Goal: Entertainment & Leisure: Browse casually

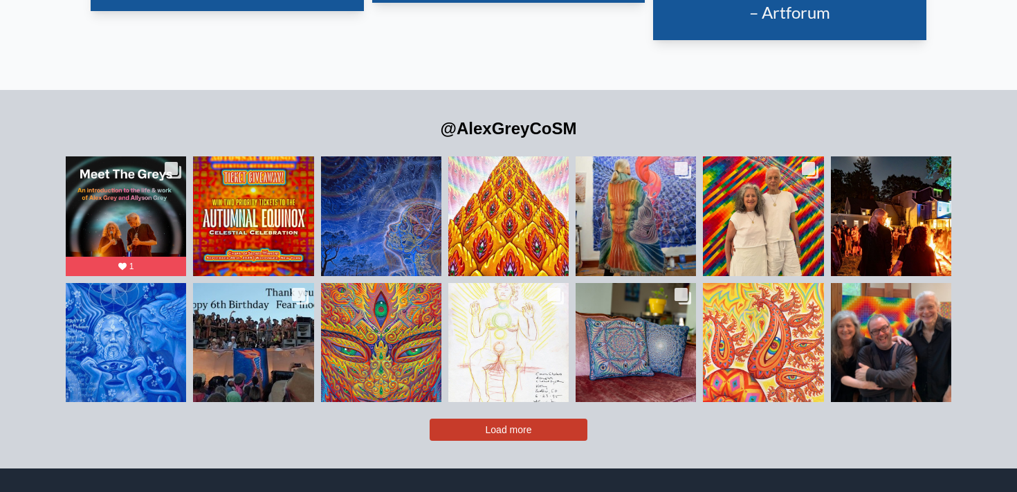
scroll to position [2988, 0]
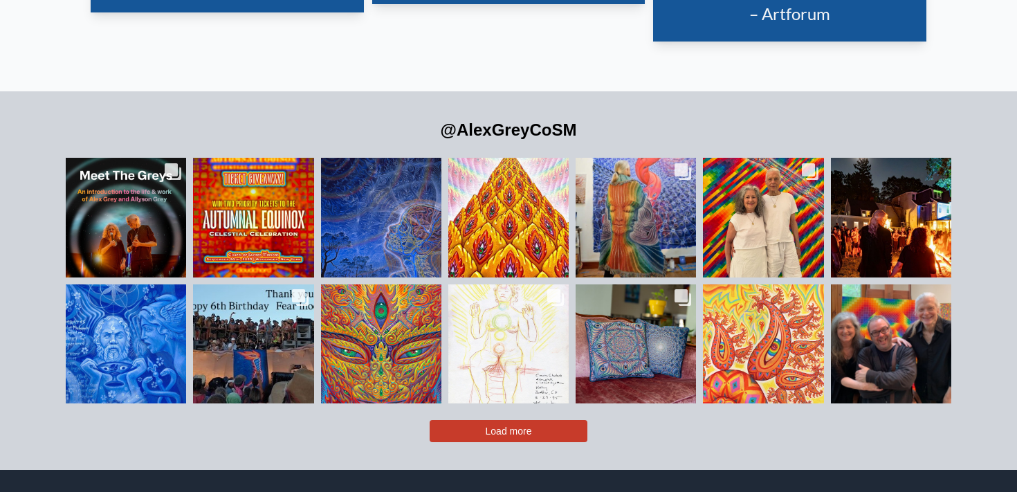
click at [438, 420] on button "Load more" at bounding box center [508, 431] width 158 height 22
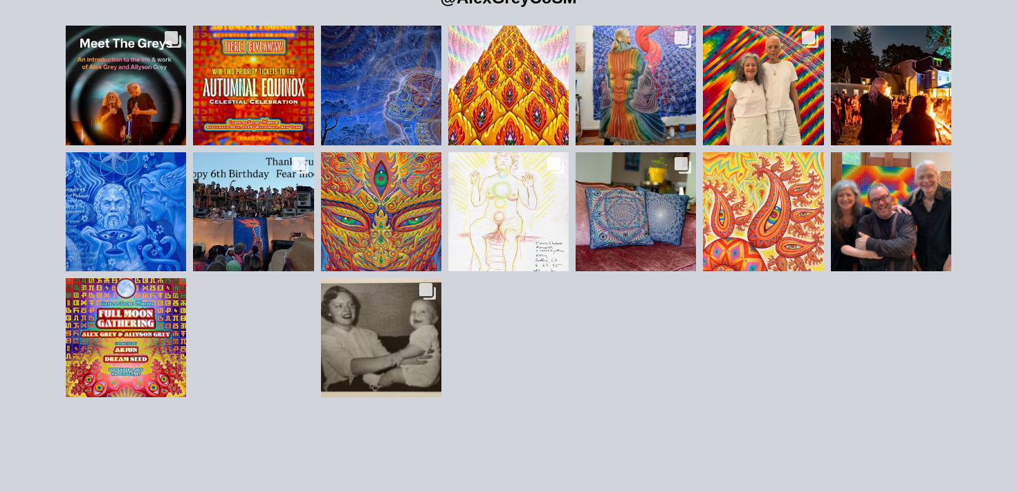
scroll to position [3121, 0]
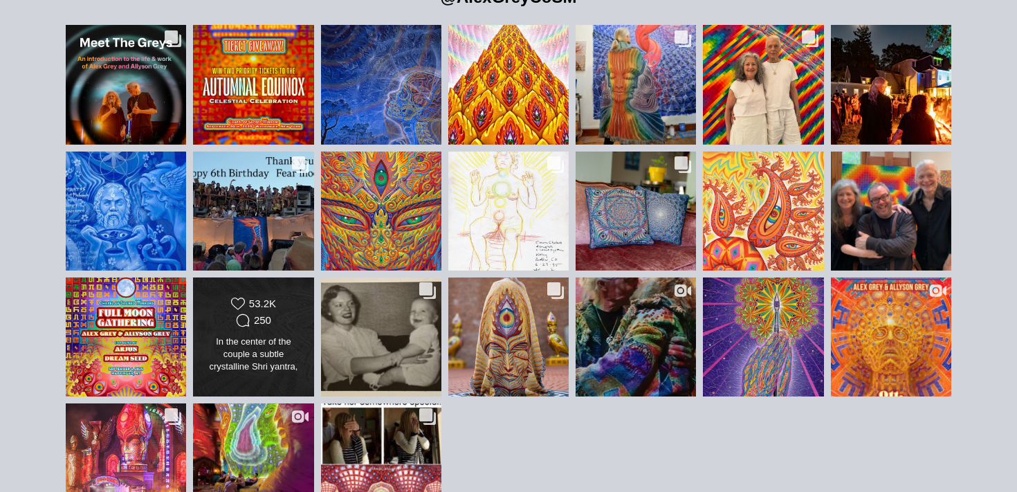
click at [252, 335] on div "In the center of the couple a subtle crystalline Shri yantra, one of the most a…" at bounding box center [254, 354] width 98 height 39
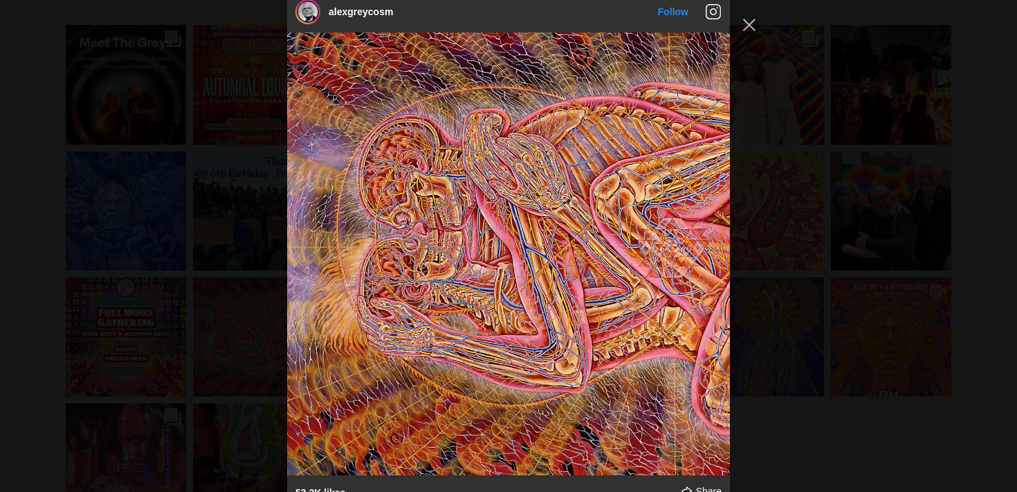
click at [182, 328] on div "alexgreycosm Follow" at bounding box center [508, 246] width 1017 height 492
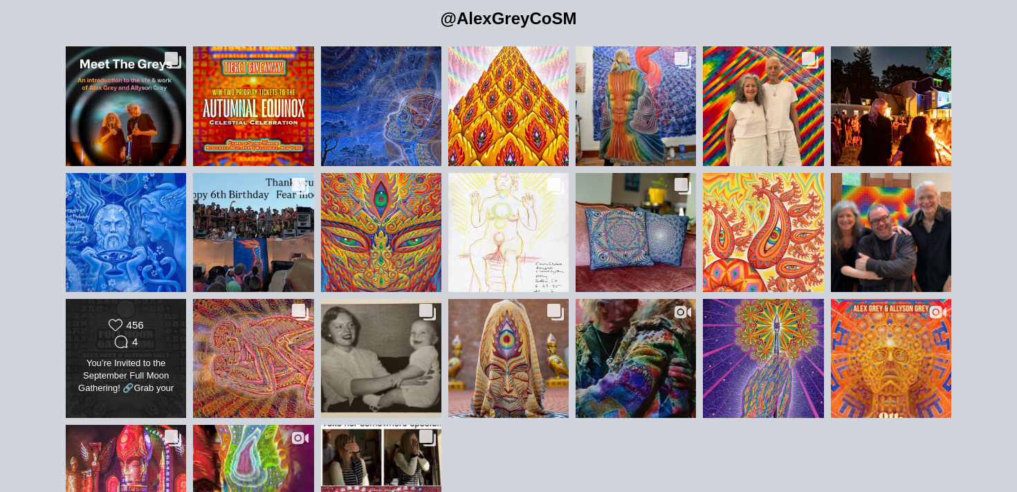
scroll to position [3035, 0]
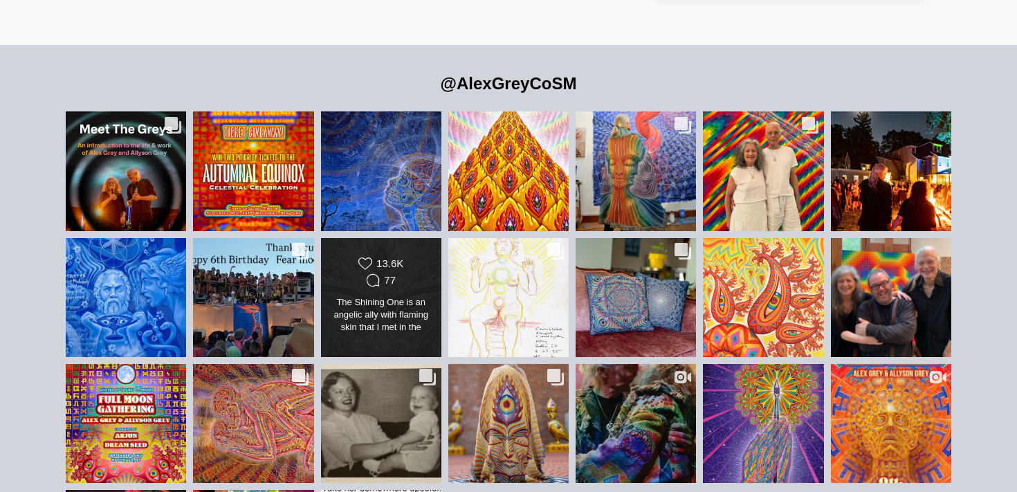
click at [368, 274] on icon at bounding box center [373, 280] width 13 height 12
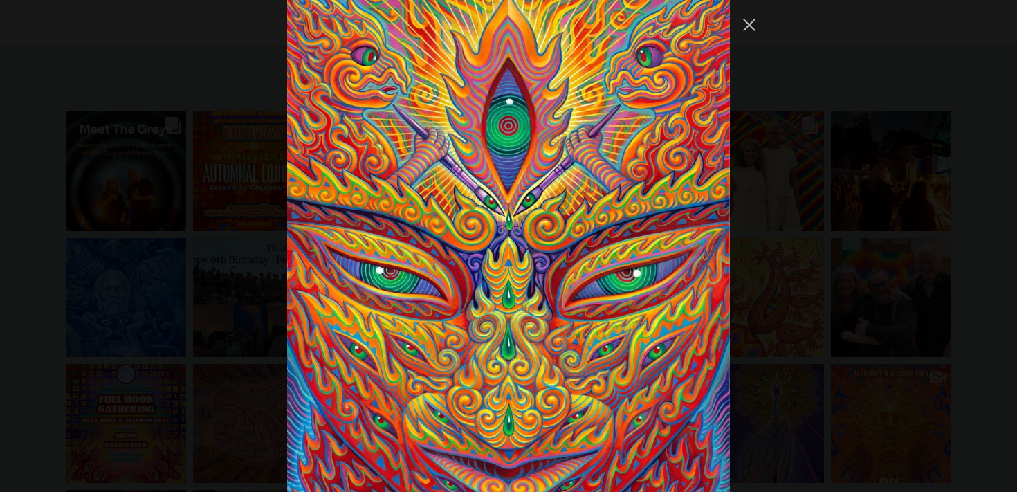
scroll to position [2672, 0]
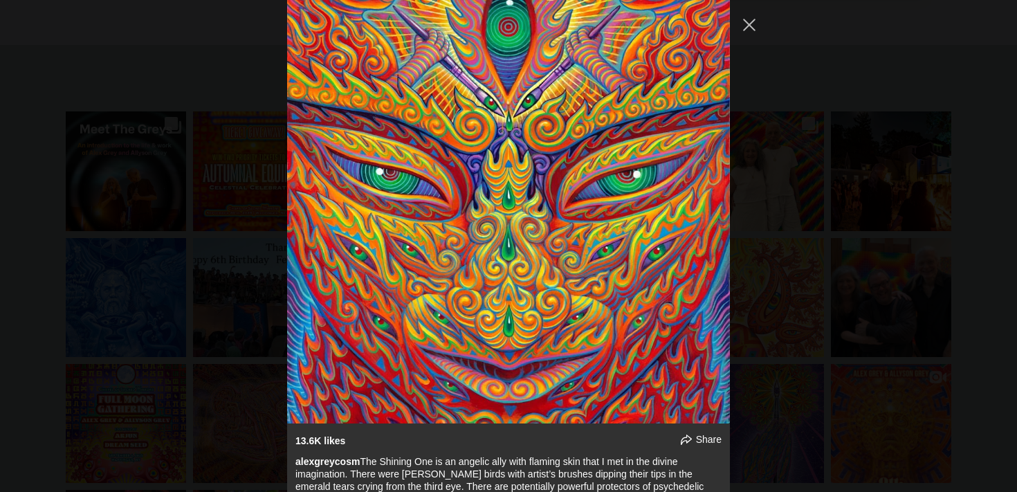
click at [198, 341] on div "alexgreycosm Follow" at bounding box center [508, 246] width 1017 height 492
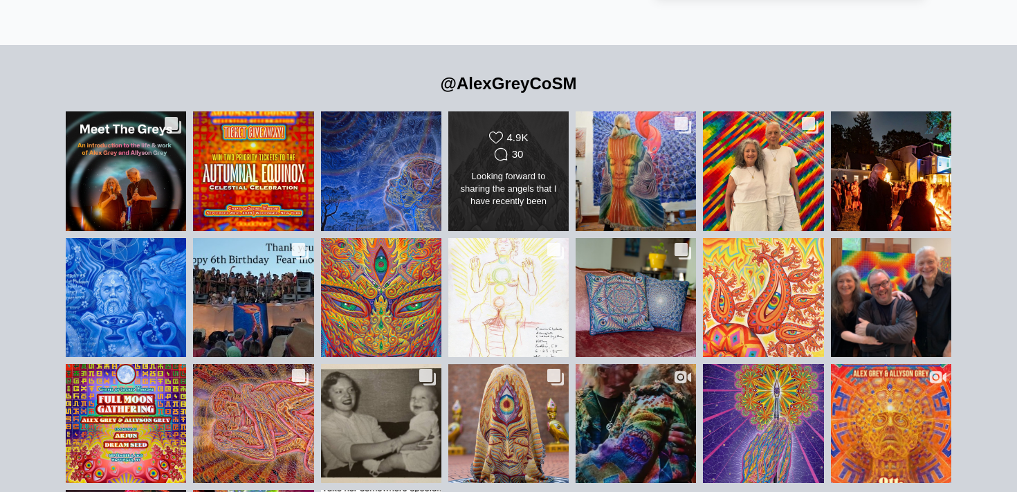
click at [488, 183] on div "Looking forward to sharing the angels that I have recently been finishing up. T…" at bounding box center [508, 189] width 98 height 39
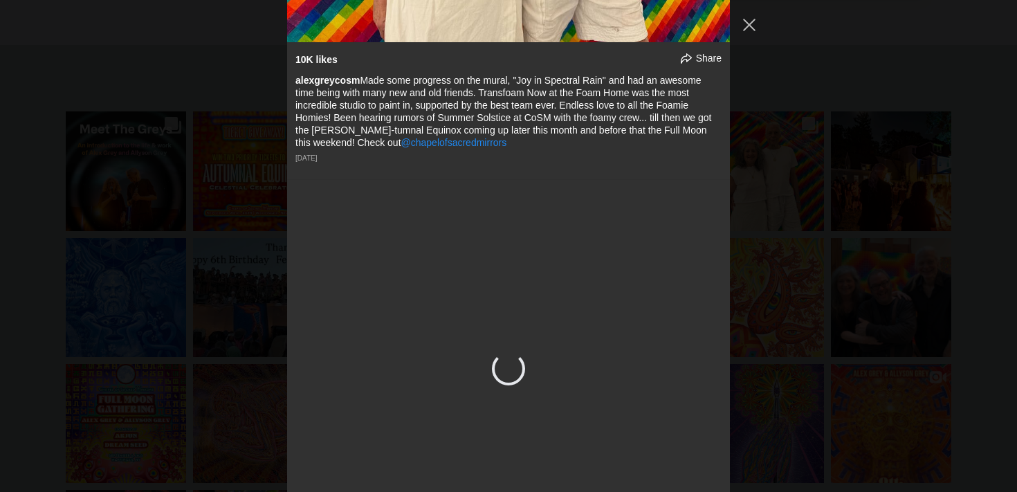
scroll to position [902, 0]
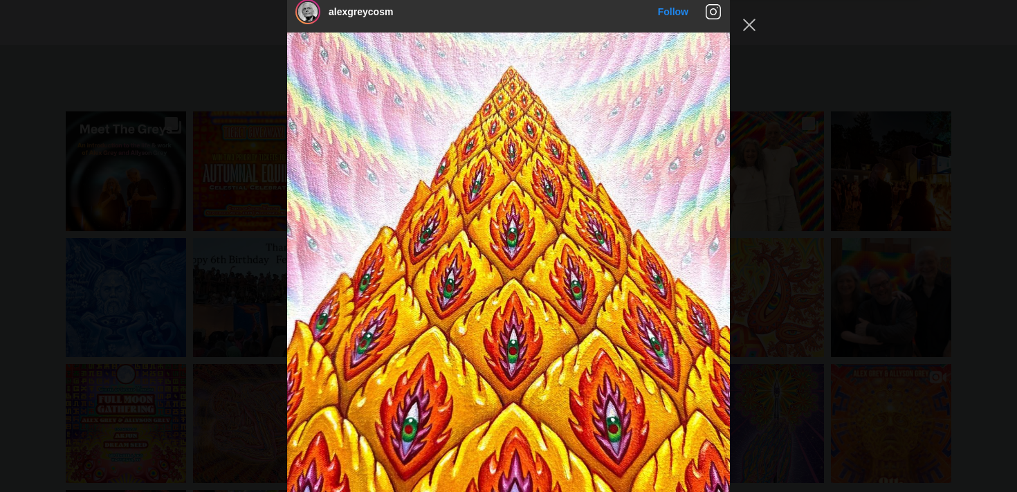
click at [215, 306] on div "alexgreycosm Follow" at bounding box center [508, 246] width 1017 height 492
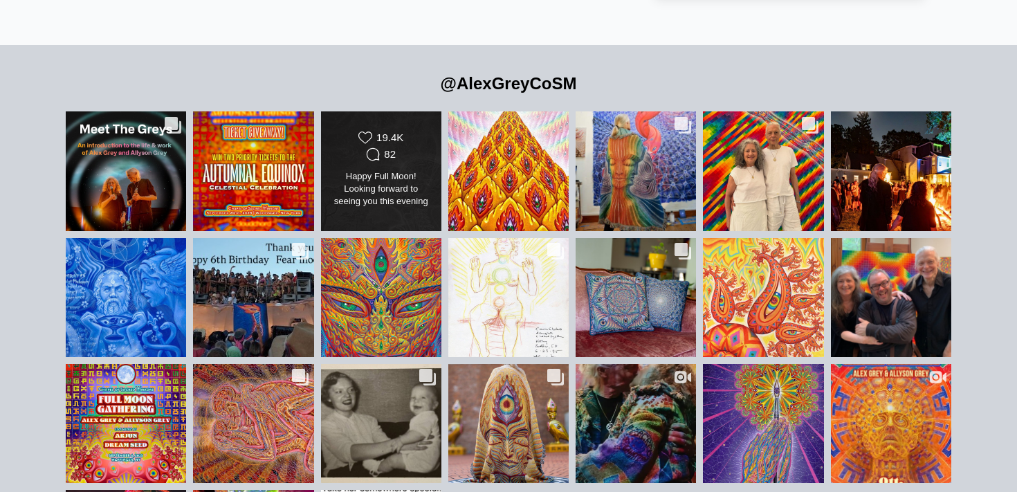
click at [351, 192] on div "Likes Count 19.4K Comments Count 82 Happy Full Moon! Looking forward to seeing …" at bounding box center [381, 171] width 122 height 120
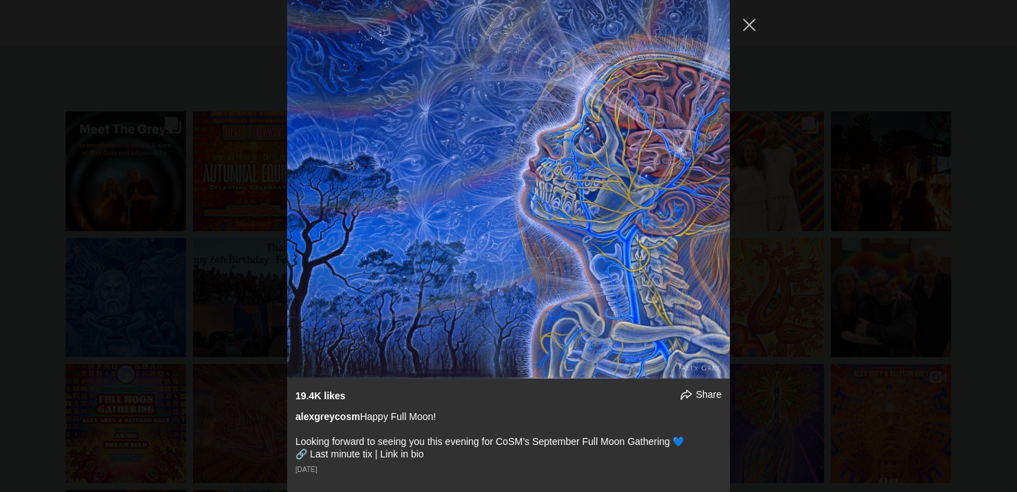
scroll to position [694, 0]
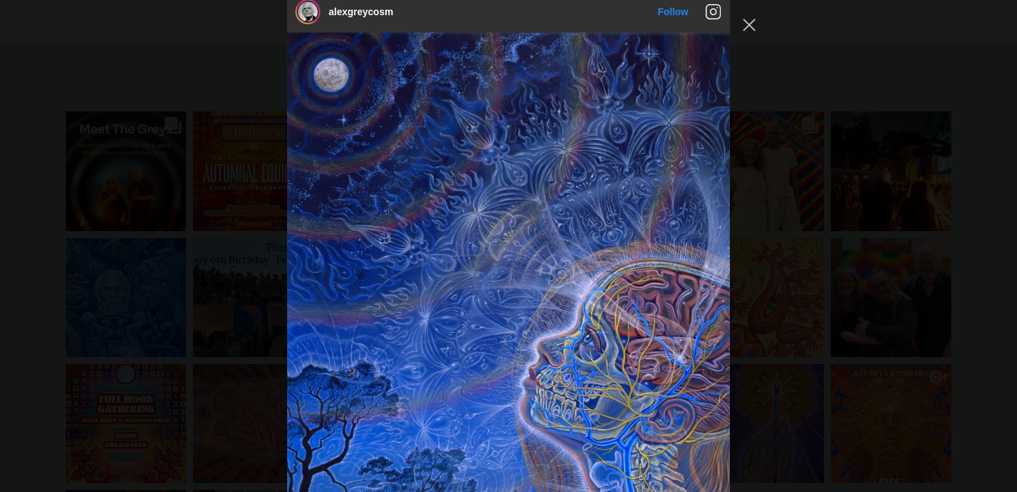
click at [189, 329] on div "alexgreycosm Follow" at bounding box center [508, 246] width 1017 height 492
